Goal: Information Seeking & Learning: Learn about a topic

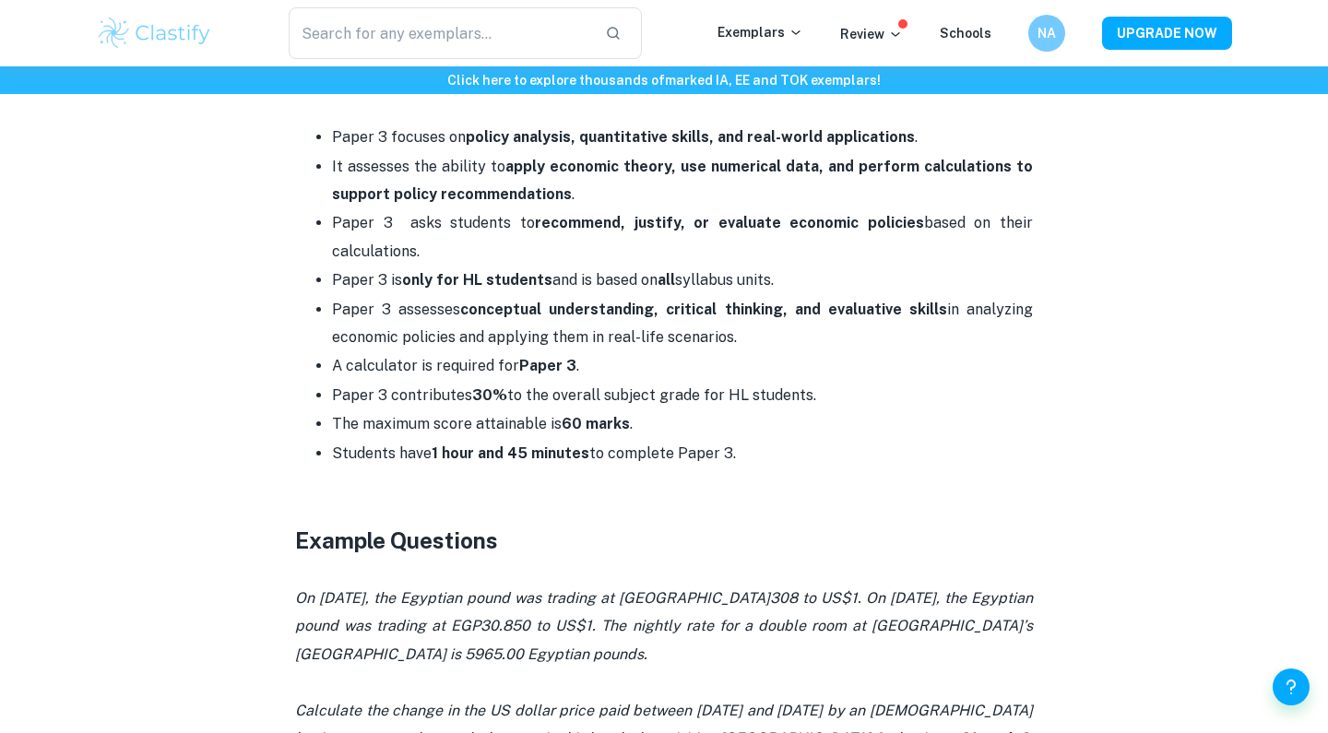
scroll to position [844, 0]
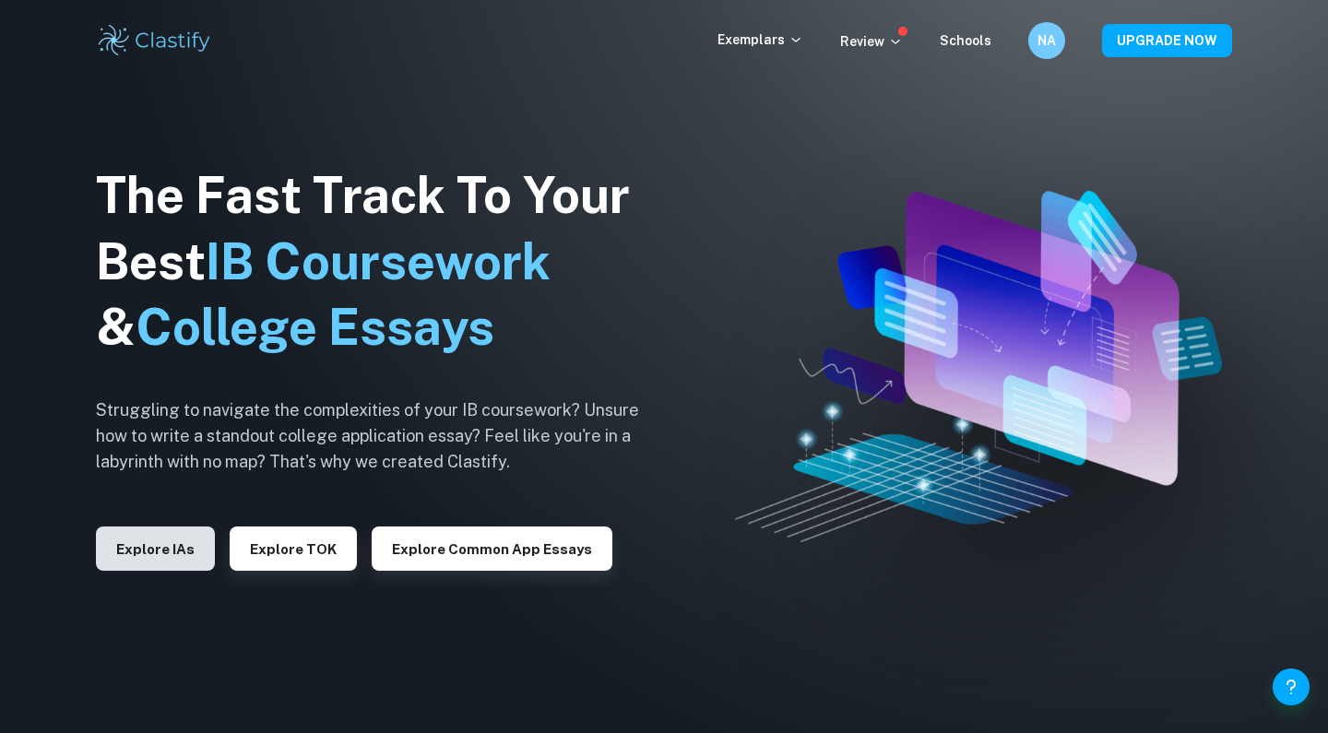
click at [154, 553] on button "Explore IAs" at bounding box center [155, 549] width 119 height 44
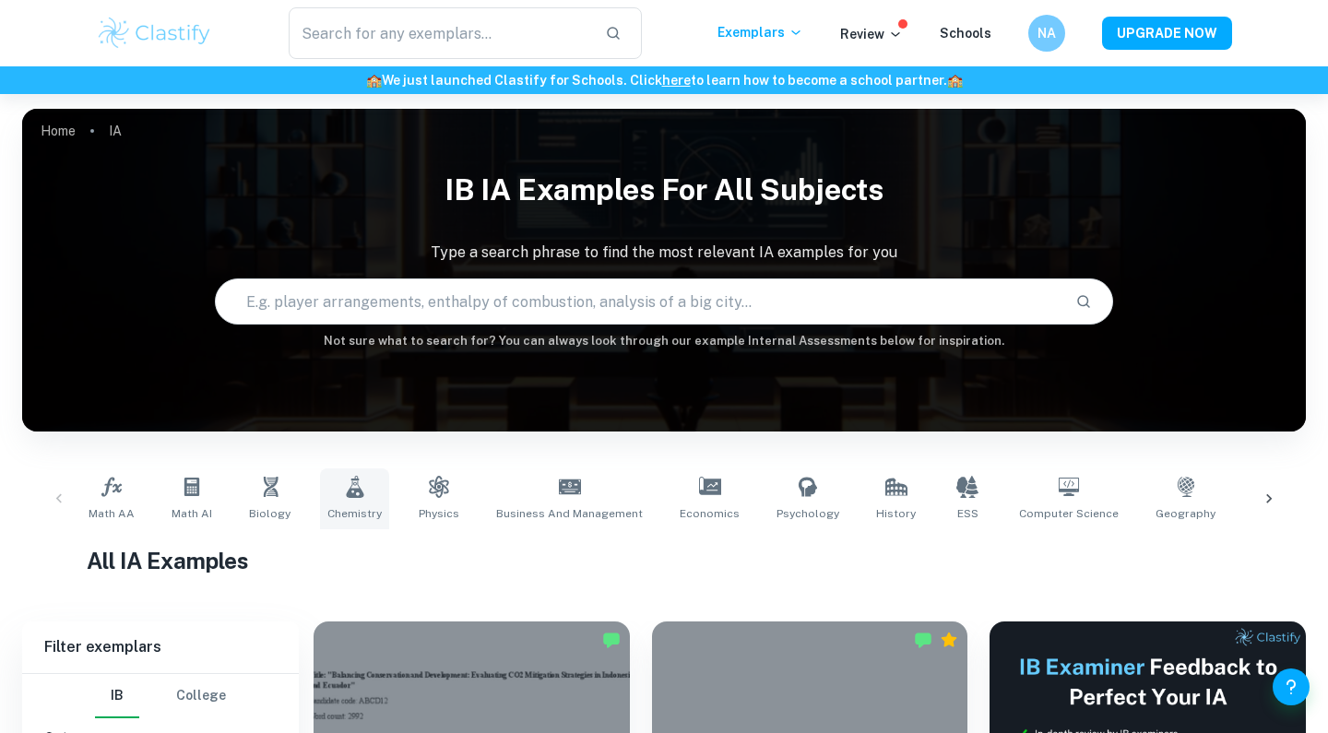
scroll to position [490, 0]
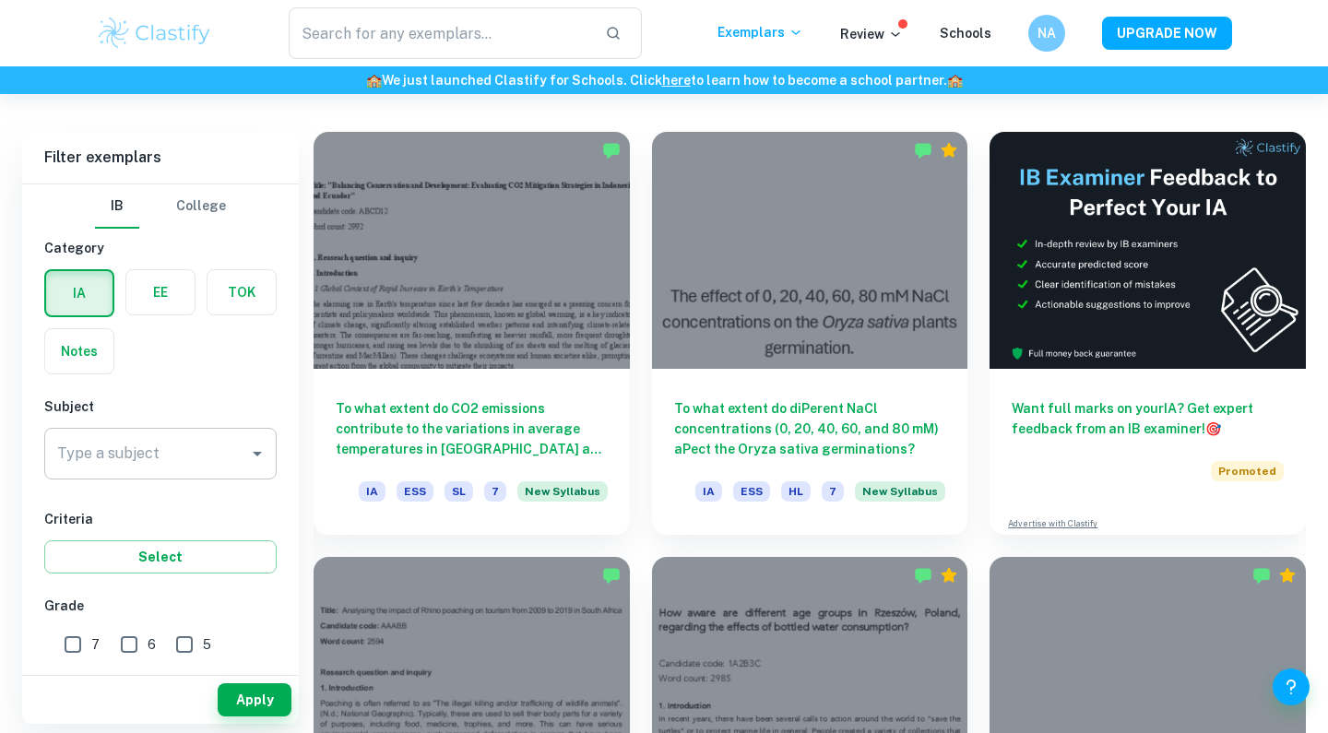
click at [184, 457] on input "Type a subject" at bounding box center [147, 453] width 188 height 35
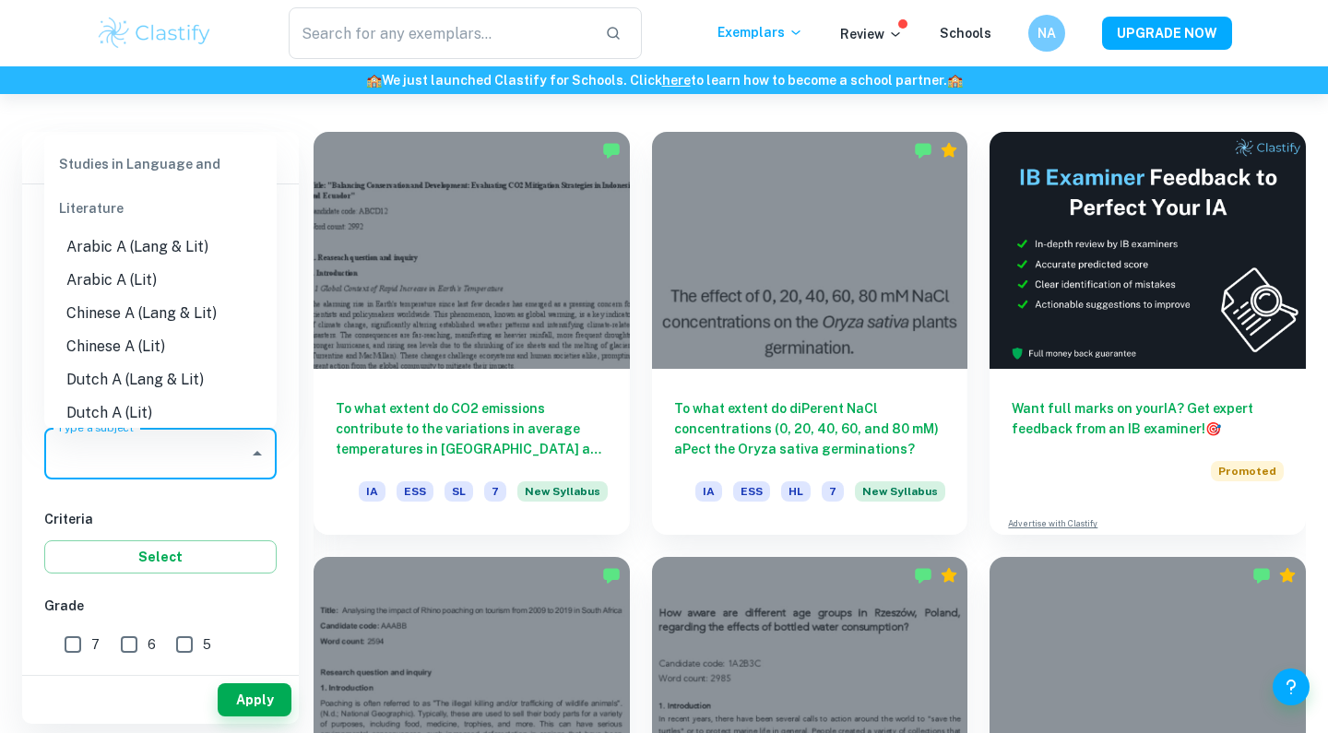
type input "e"
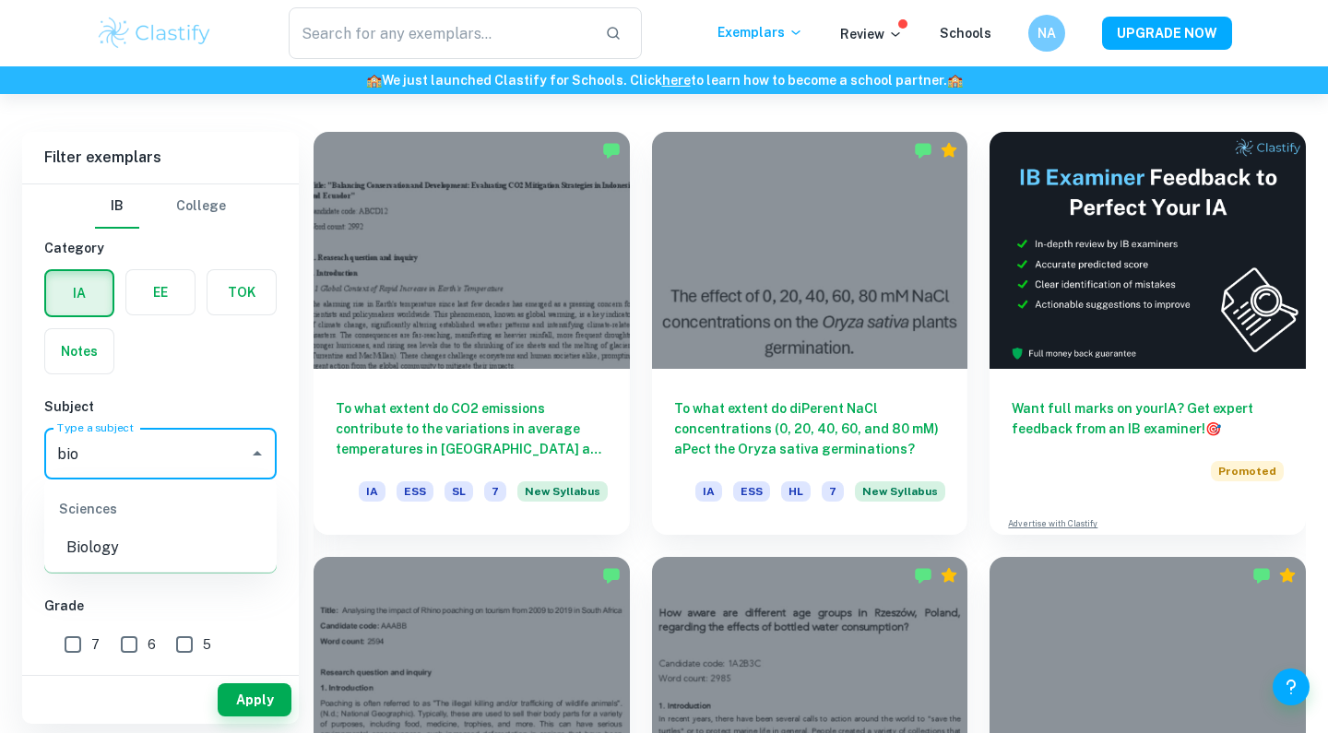
click at [158, 545] on li "Biology" at bounding box center [160, 547] width 232 height 33
type input "Biology"
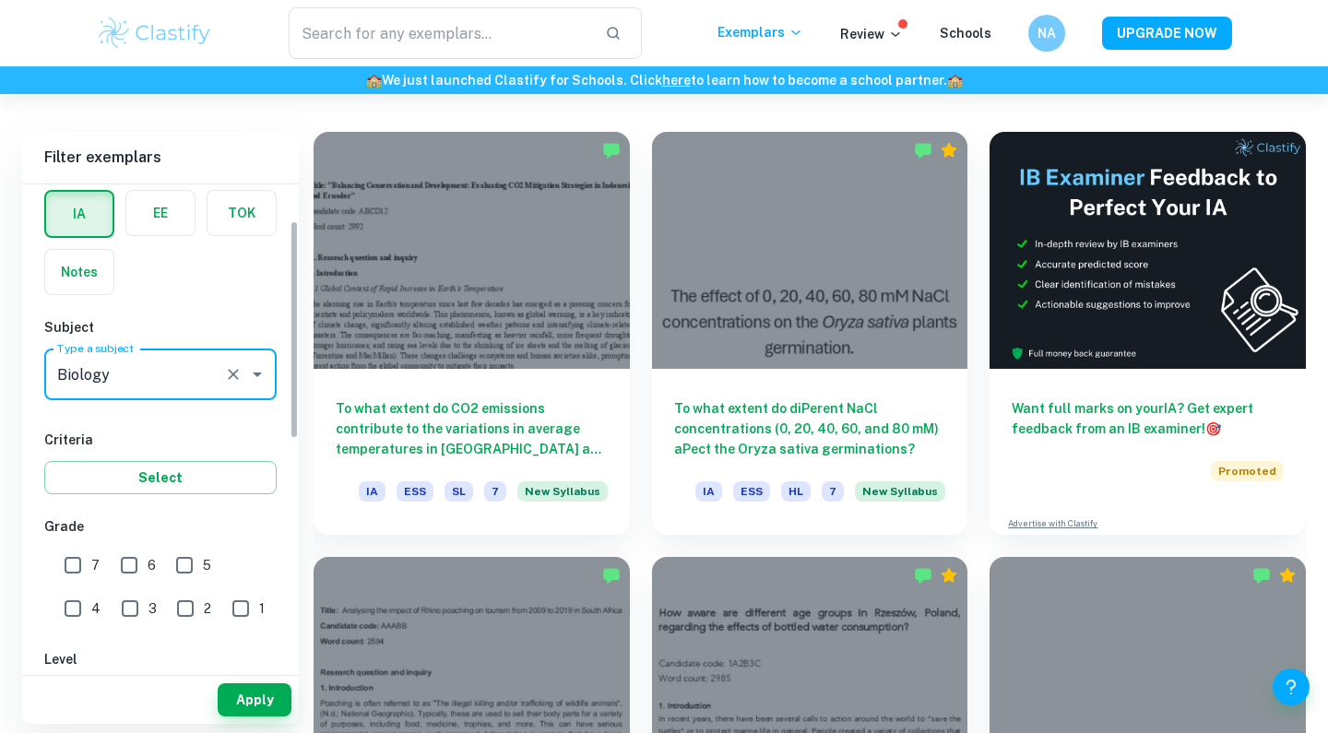
scroll to position [91, 0]
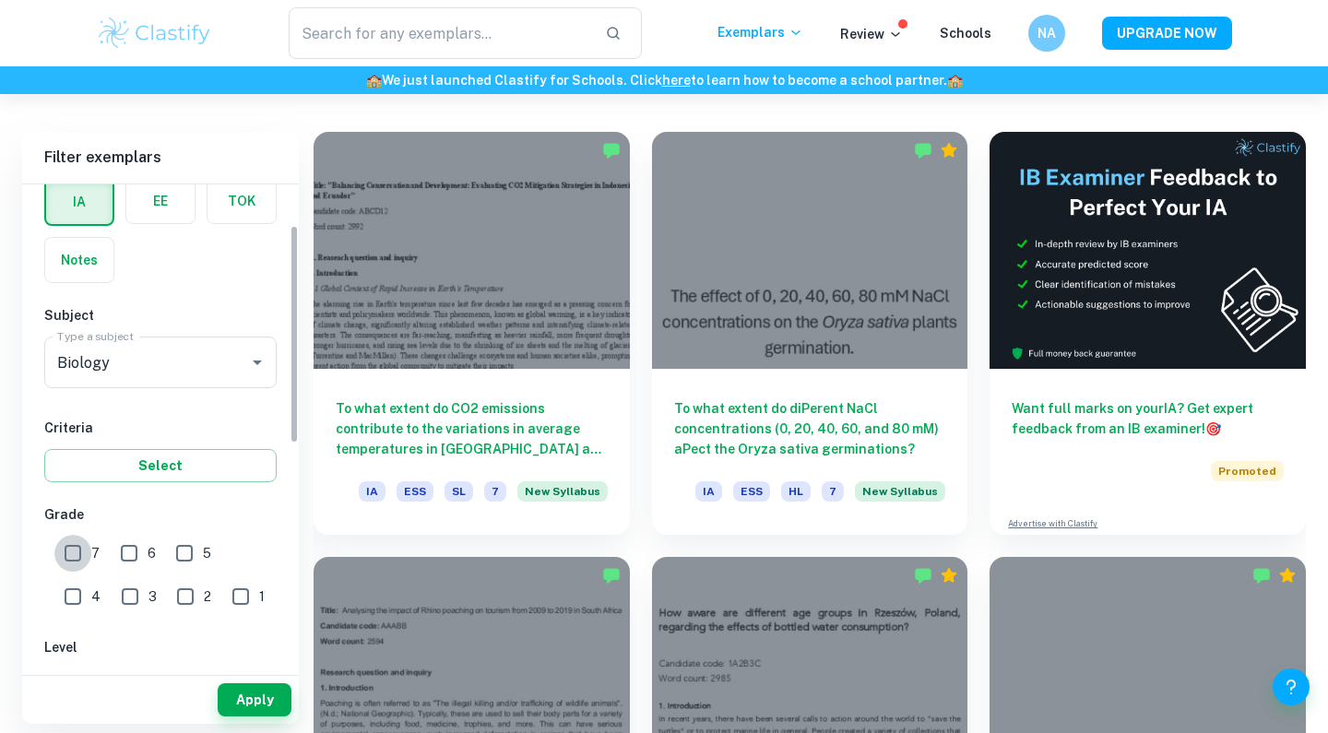
click at [78, 549] on input "7" at bounding box center [72, 553] width 37 height 37
checkbox input "true"
click at [272, 699] on button "Apply" at bounding box center [255, 699] width 74 height 33
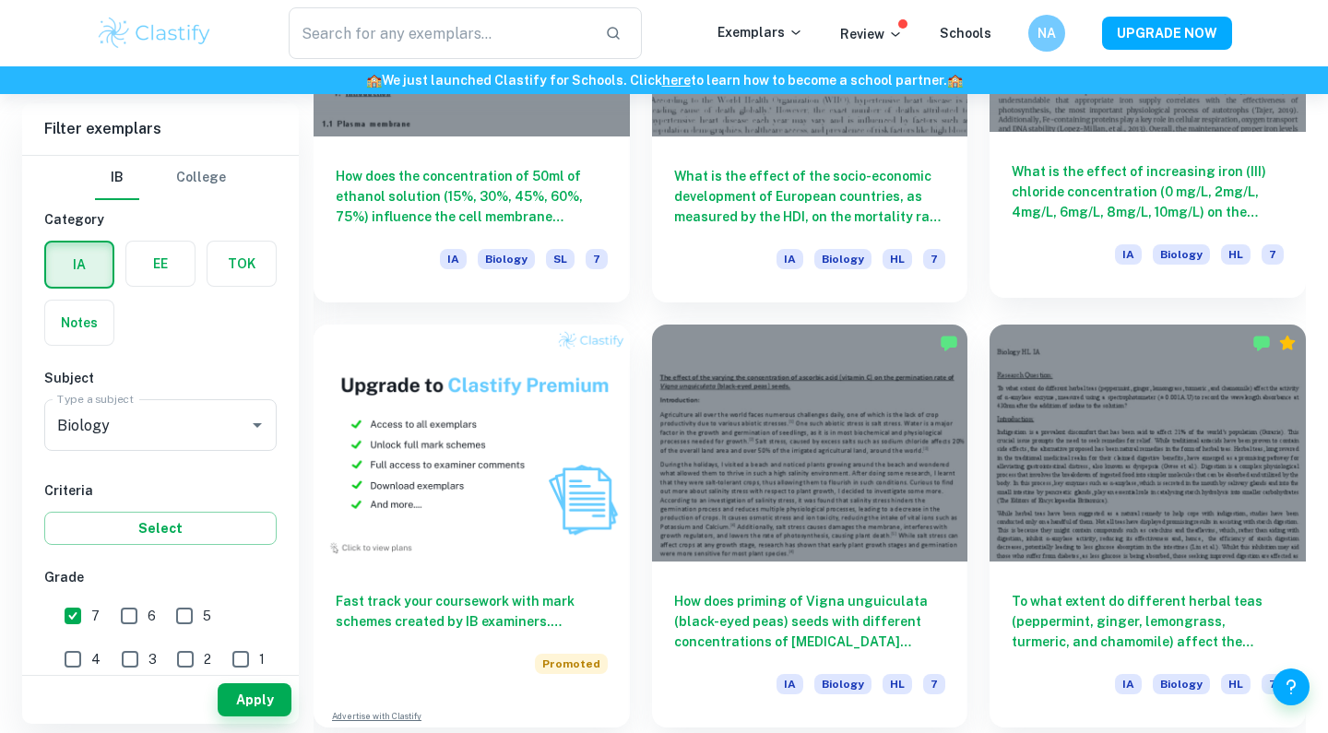
scroll to position [1182, 0]
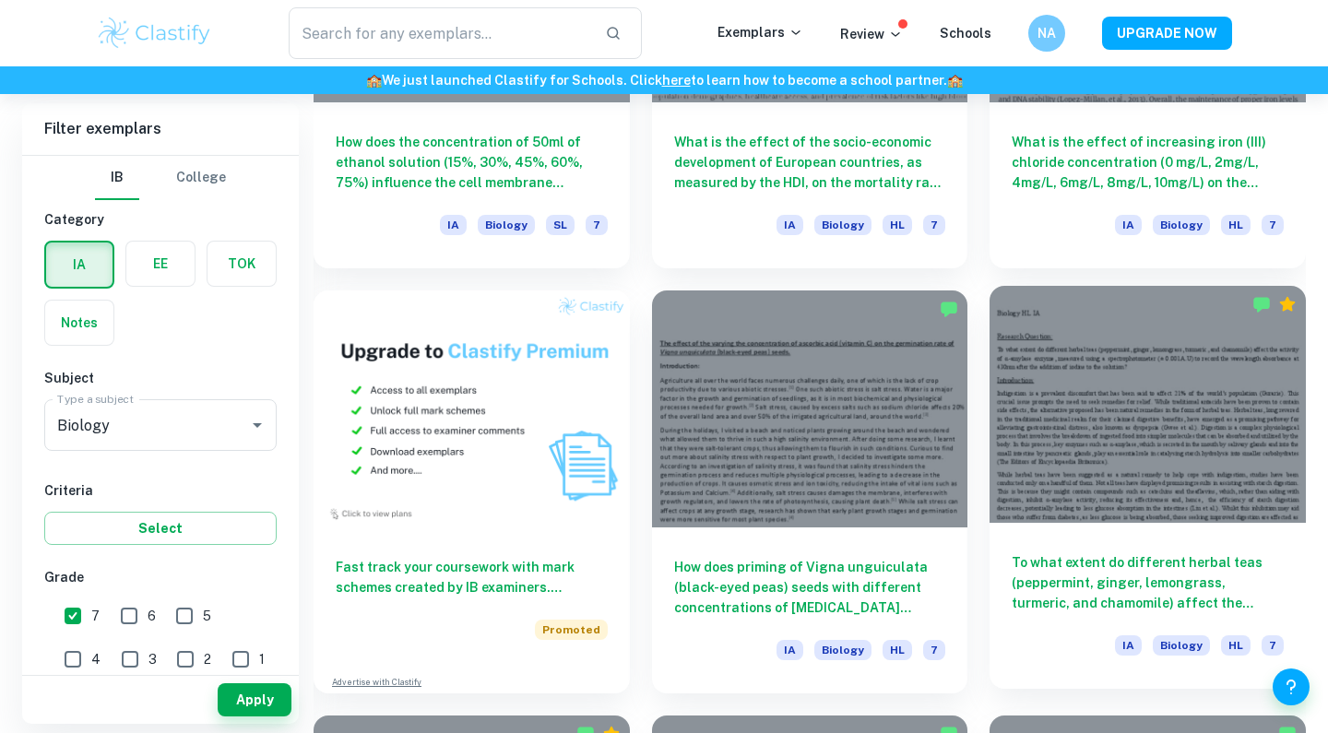
click at [1118, 598] on h6 "To what extent do different herbal teas (peppermint, ginger, lemongrass, turmer…" at bounding box center [1148, 582] width 272 height 61
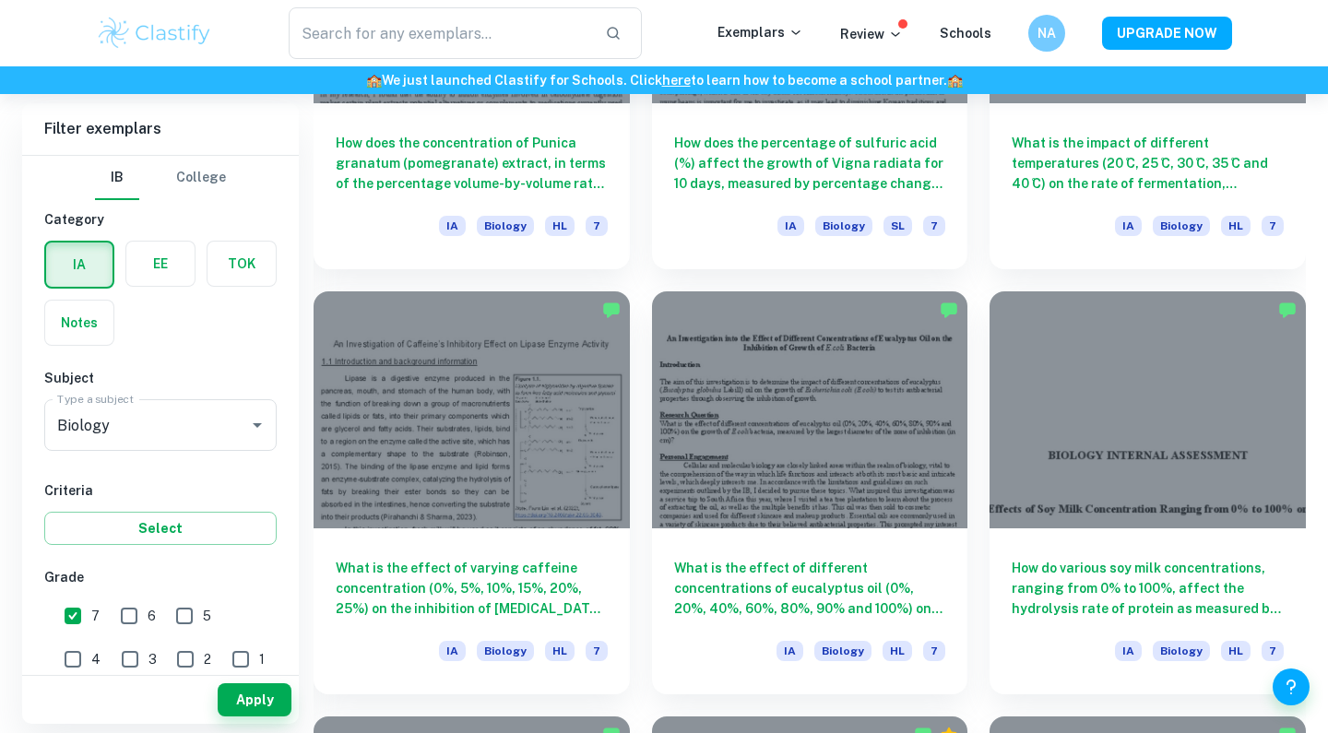
scroll to position [2061, 0]
